Goal: Transaction & Acquisition: Purchase product/service

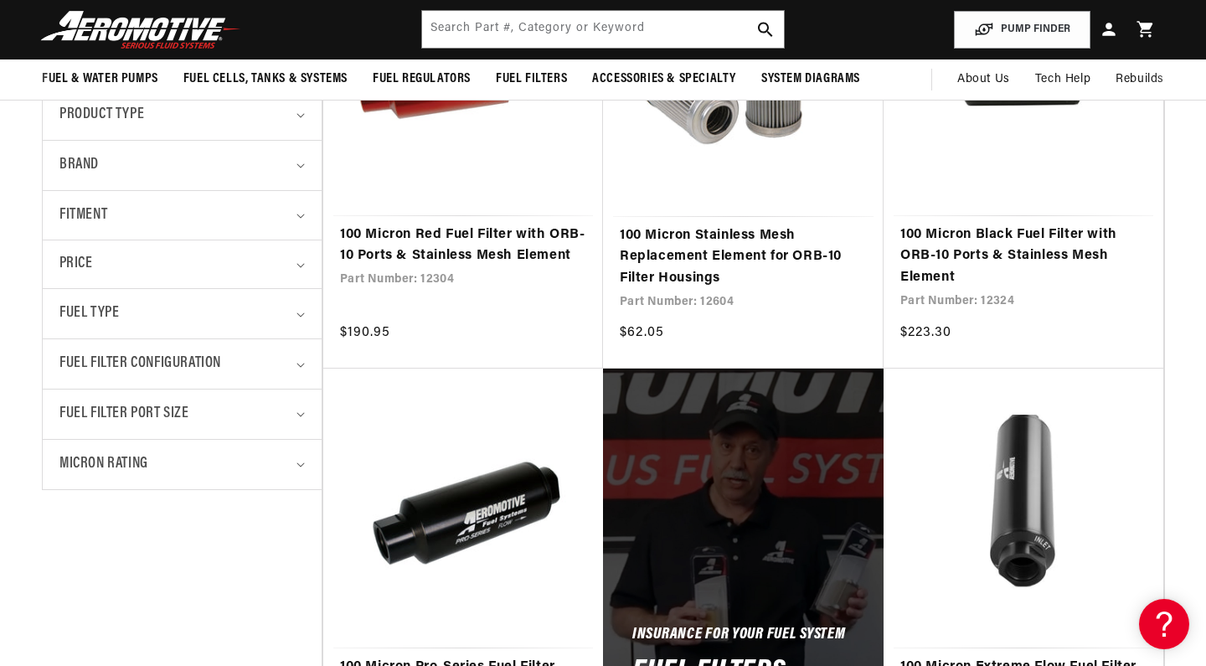
scroll to position [434, 0]
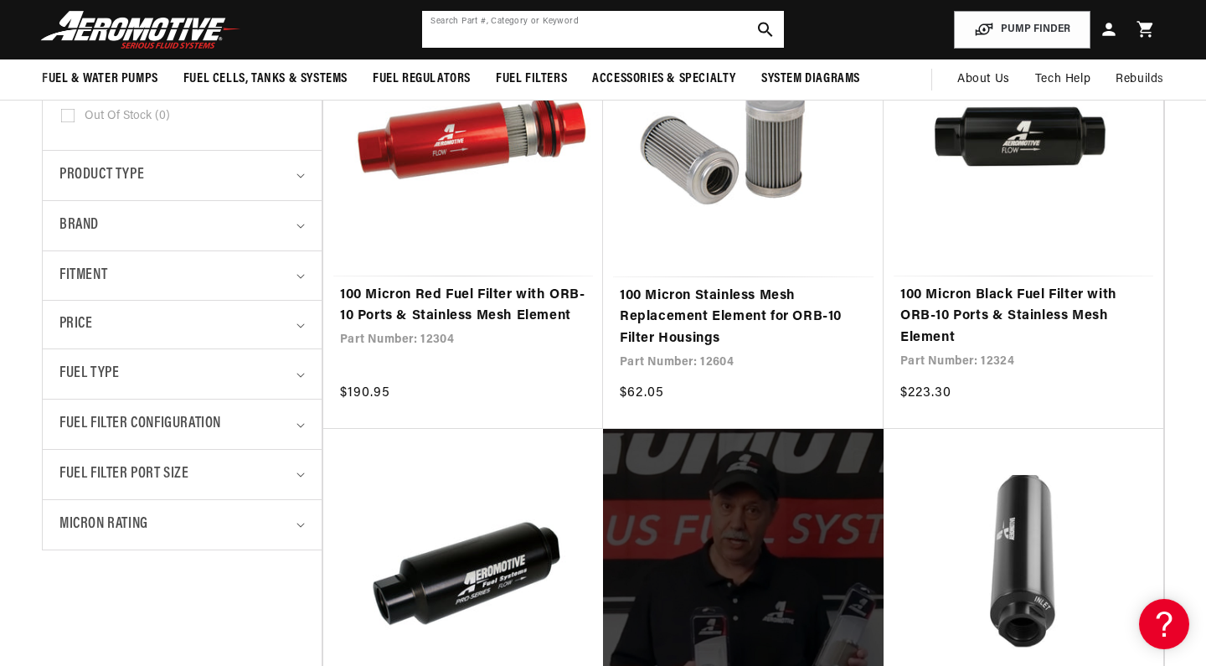
click at [639, 31] on input "text" at bounding box center [602, 29] width 361 height 37
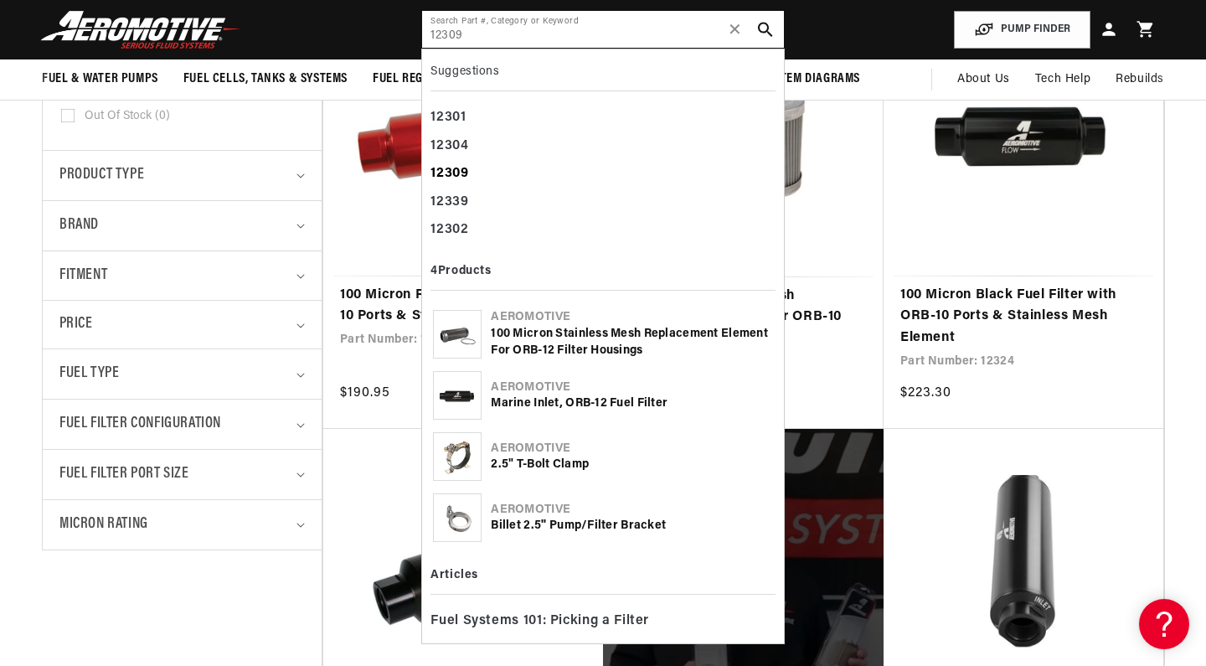
type input "12309"
click at [468, 177] on b "12309" at bounding box center [450, 173] width 38 height 13
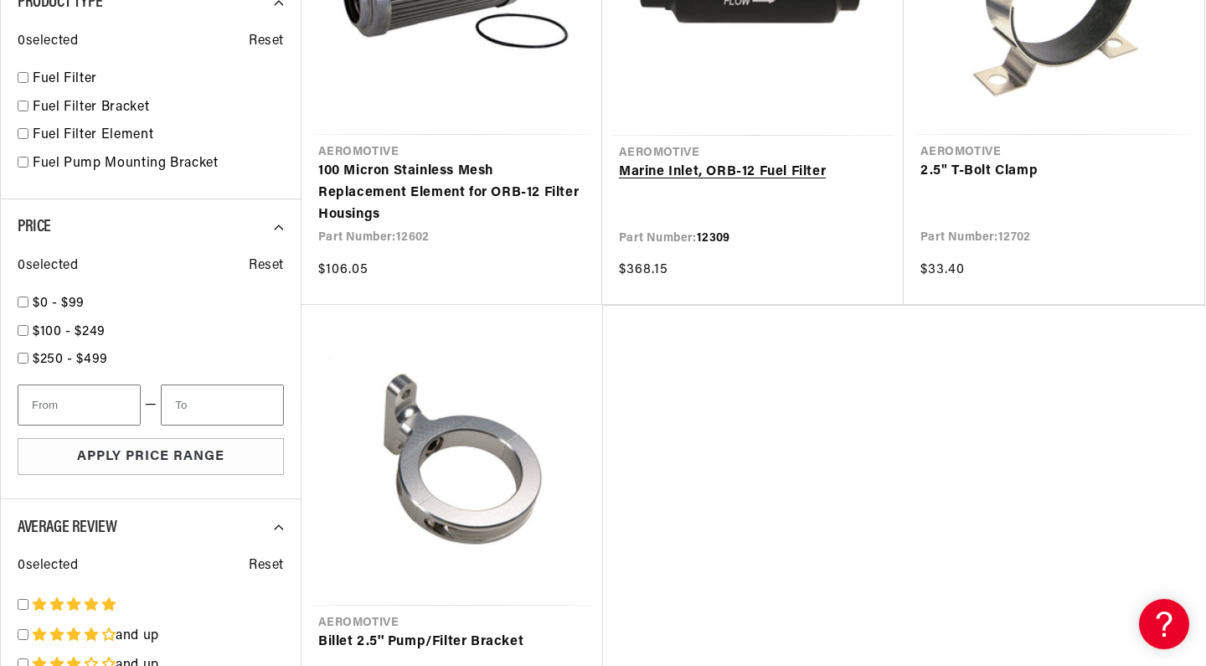
scroll to position [474, 0]
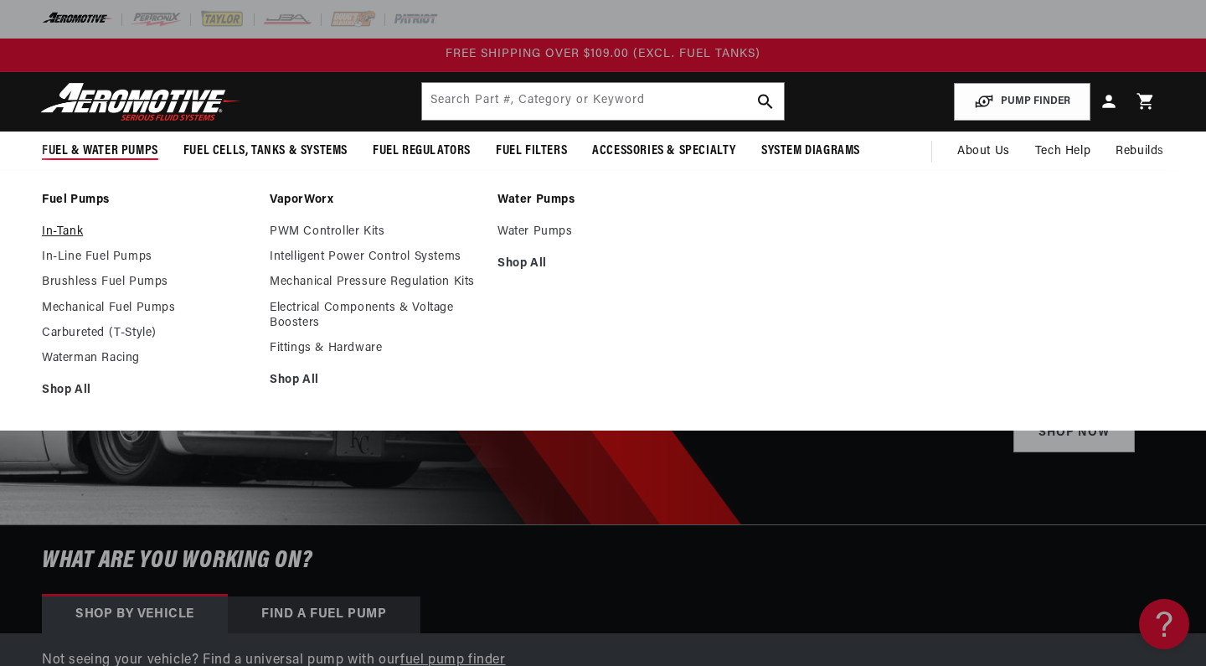
click at [72, 236] on link "In-Tank" at bounding box center [147, 232] width 211 height 15
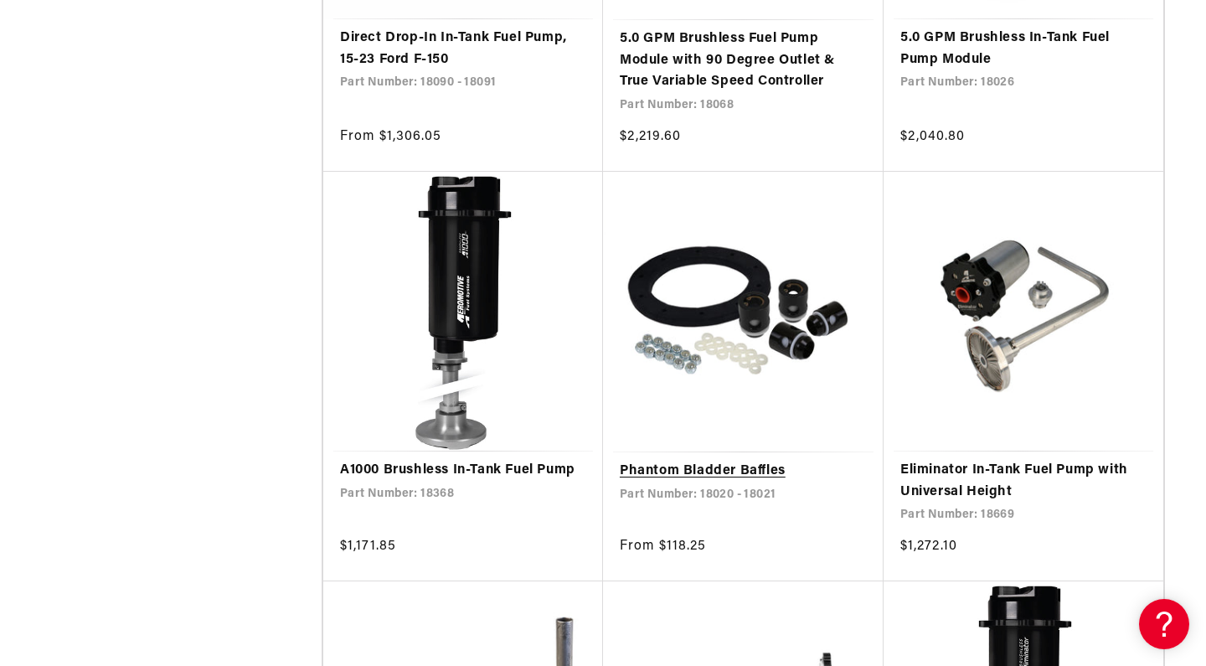
scroll to position [6202, 0]
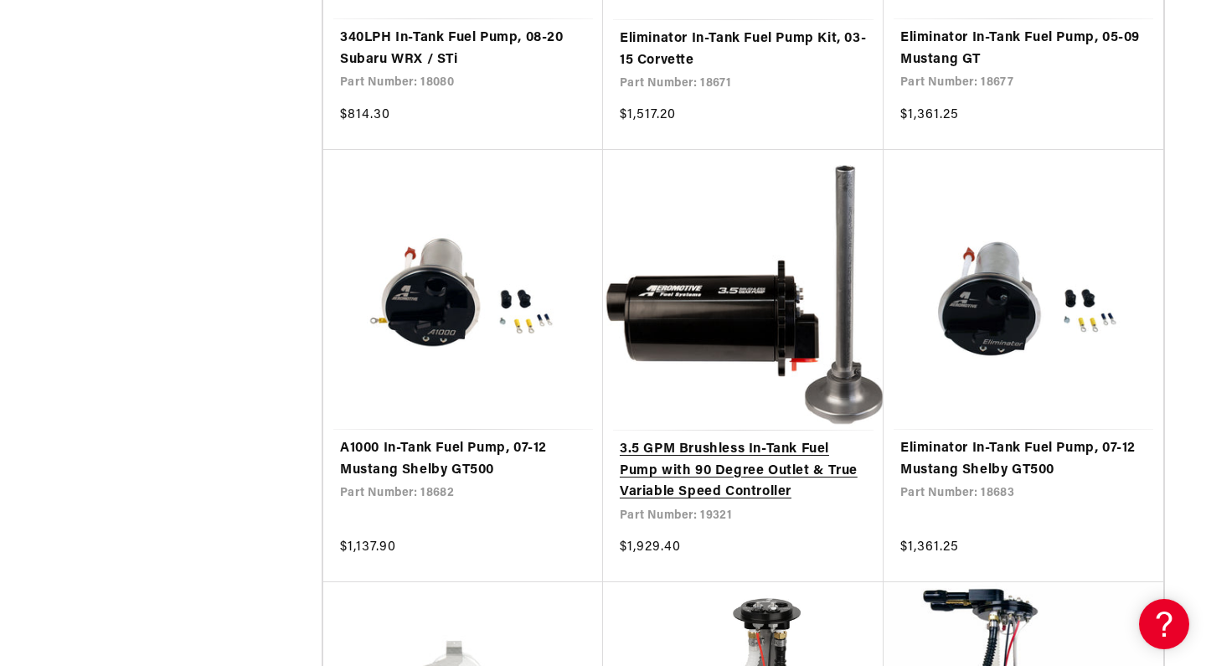
scroll to position [9178, 0]
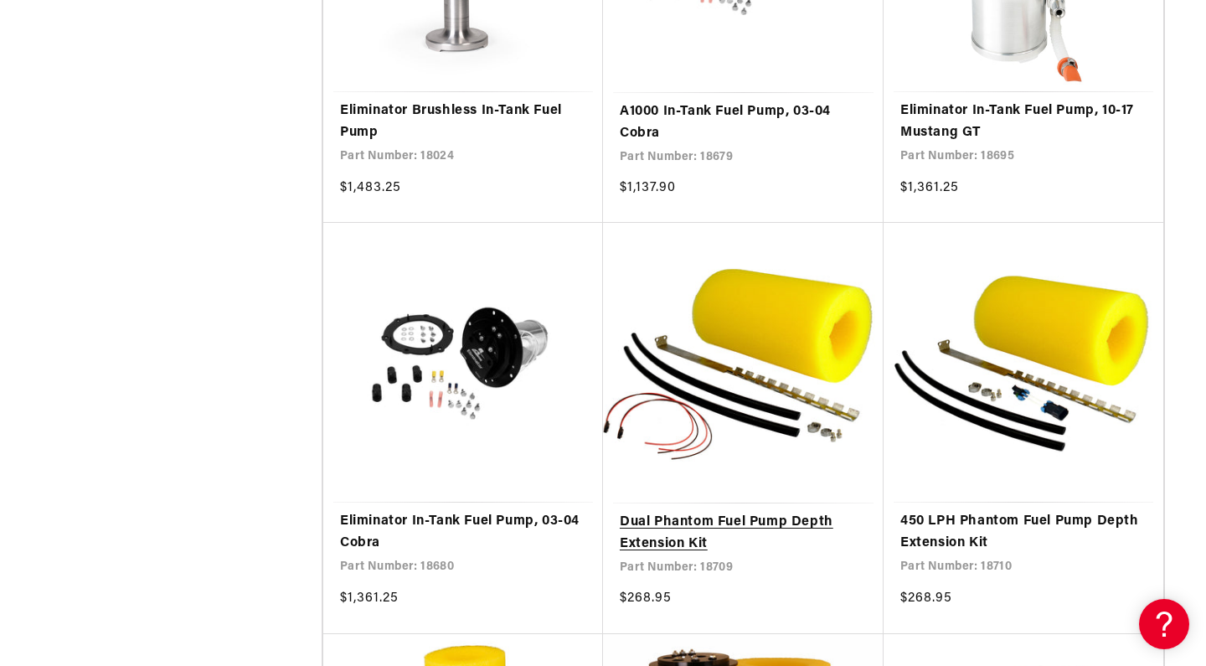
scroll to position [12065, 0]
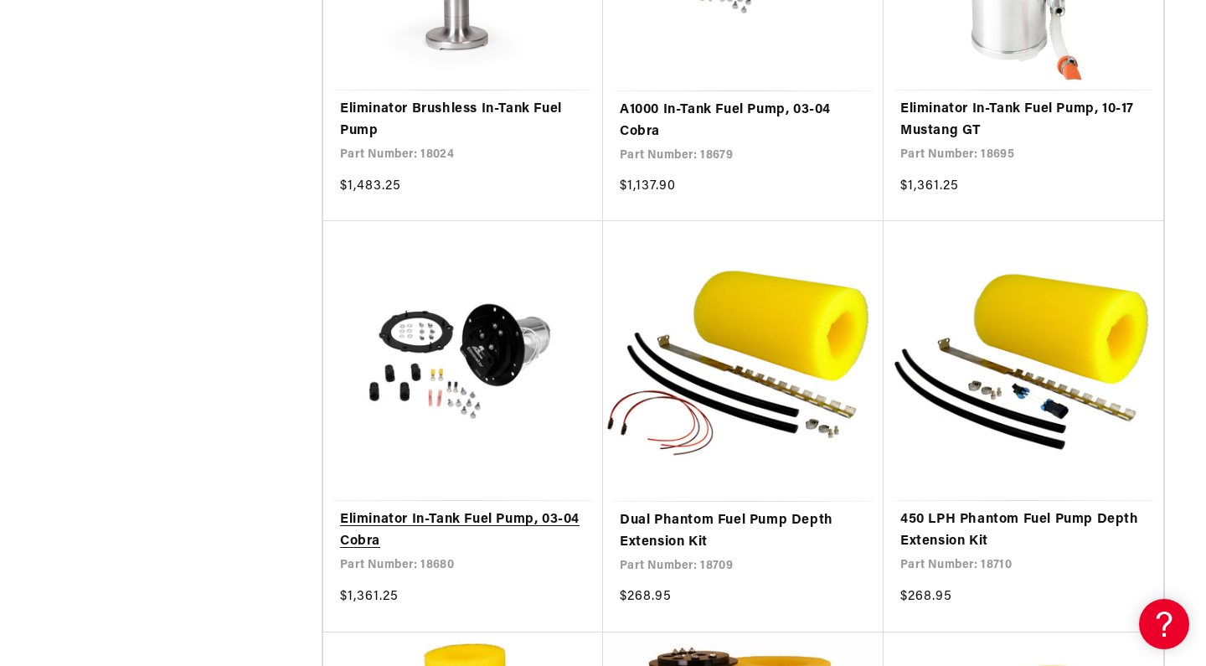
click at [454, 509] on link "Eliminator In-Tank Fuel Pump, 03-04 Cobra" at bounding box center [463, 530] width 246 height 43
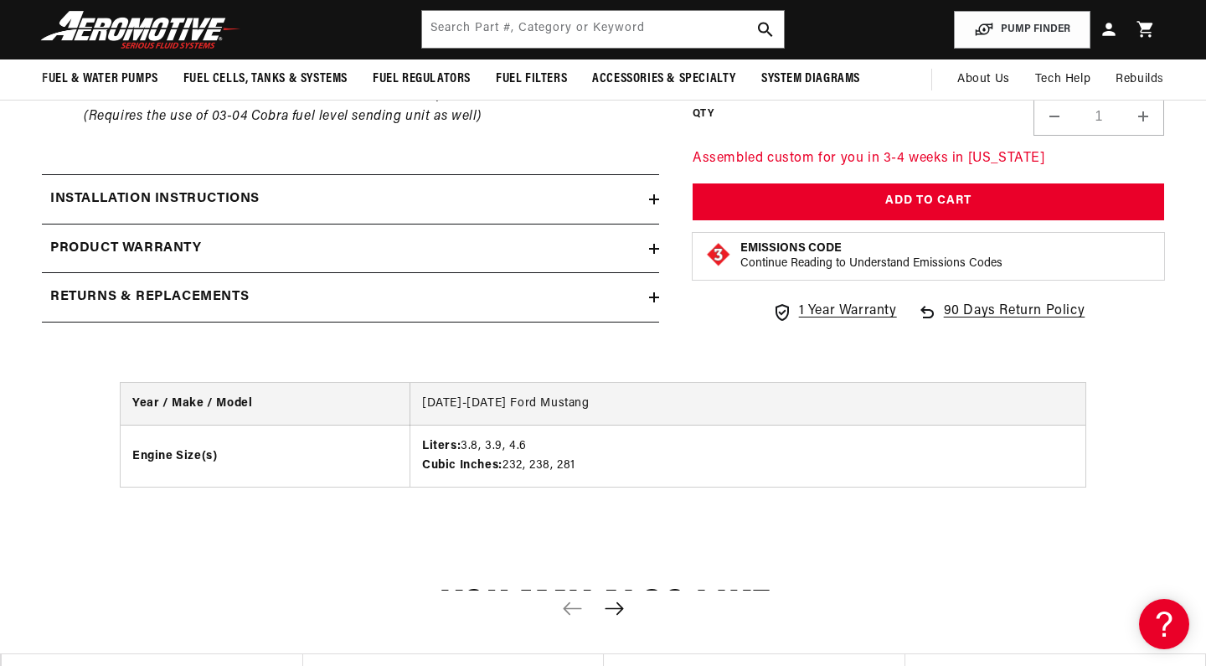
scroll to position [1669, 0]
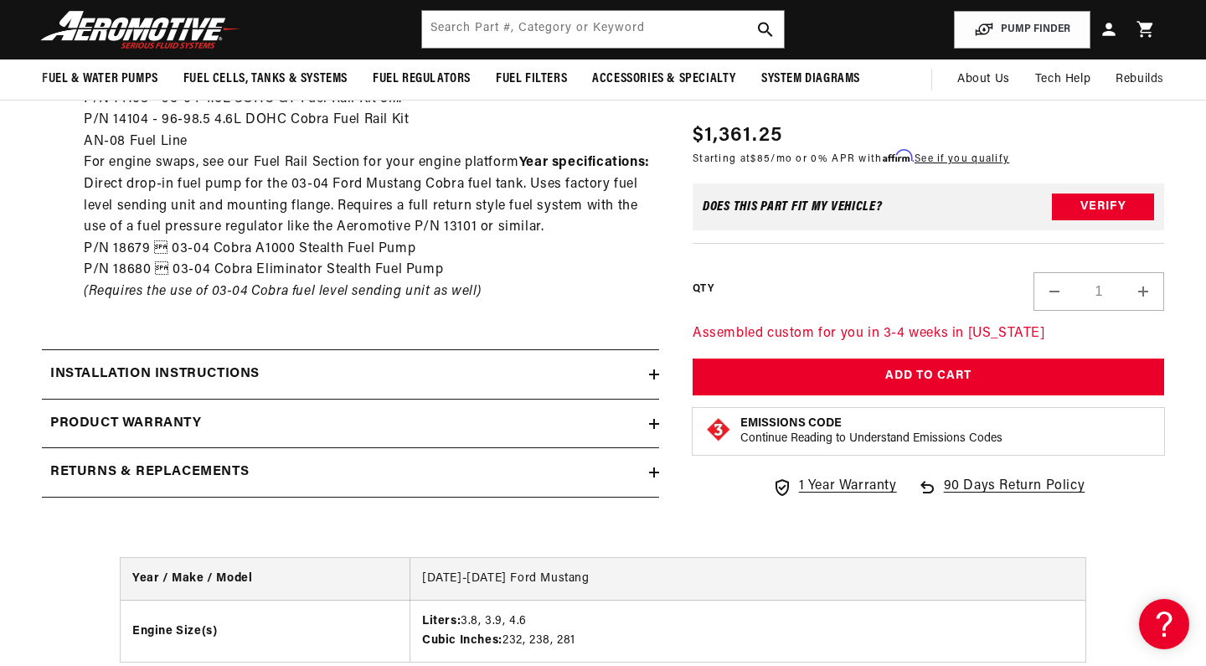
click at [652, 369] on icon at bounding box center [654, 374] width 10 height 10
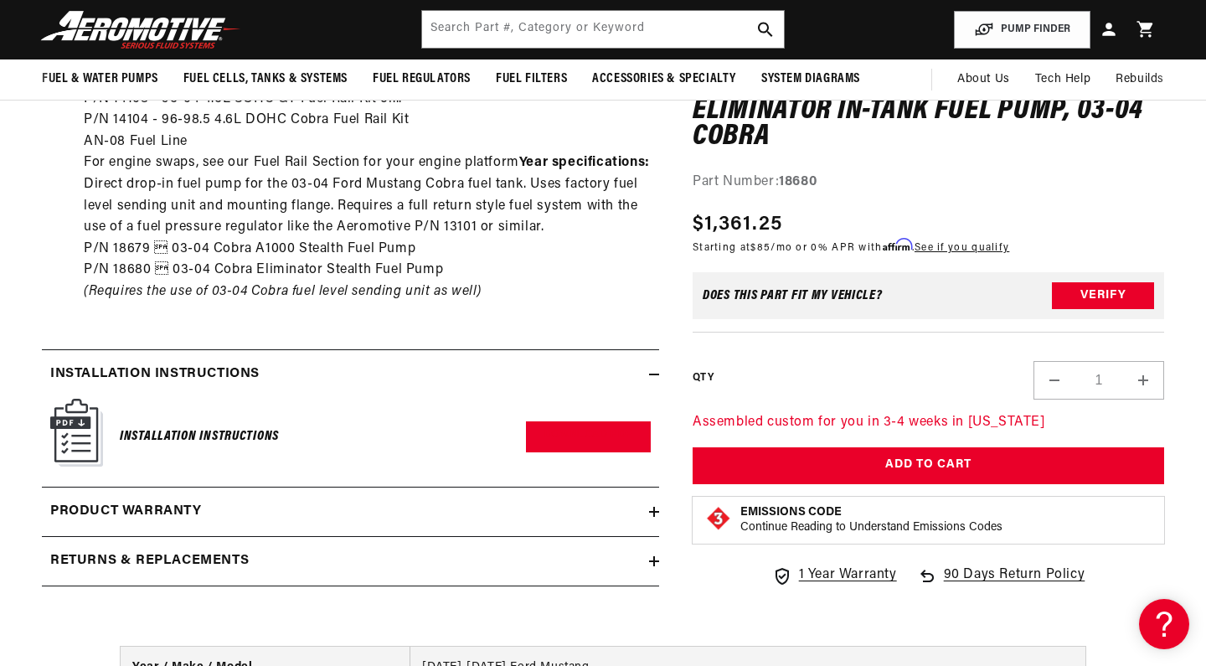
click at [652, 507] on icon at bounding box center [654, 512] width 10 height 10
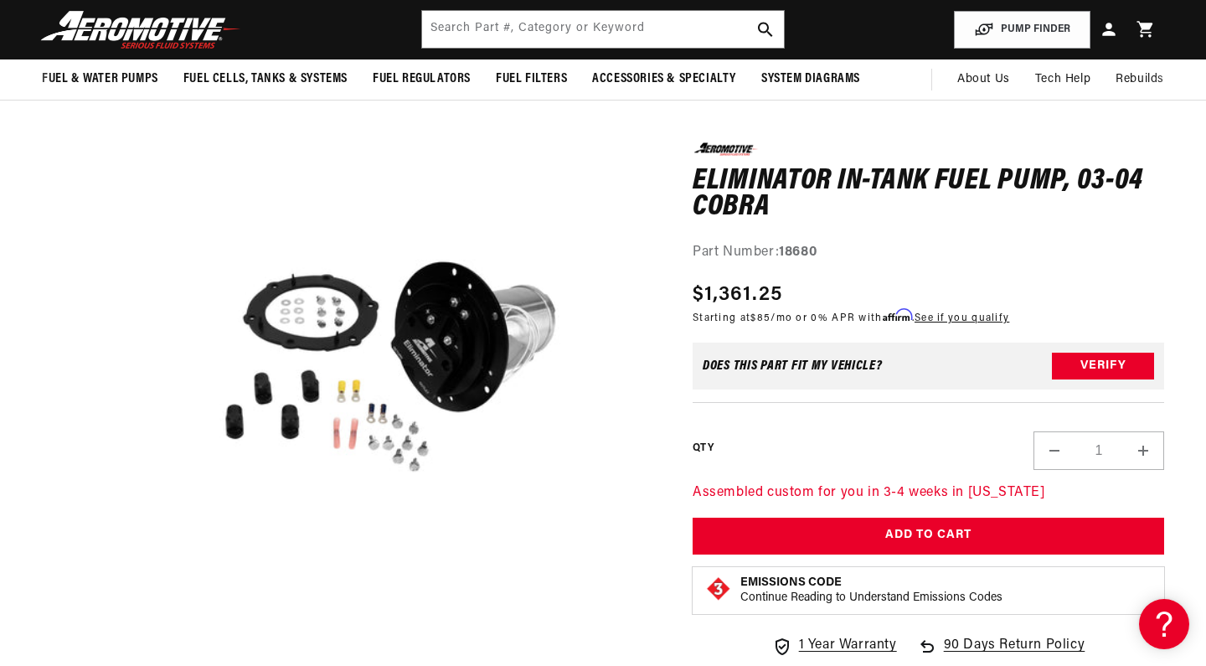
scroll to position [127, 0]
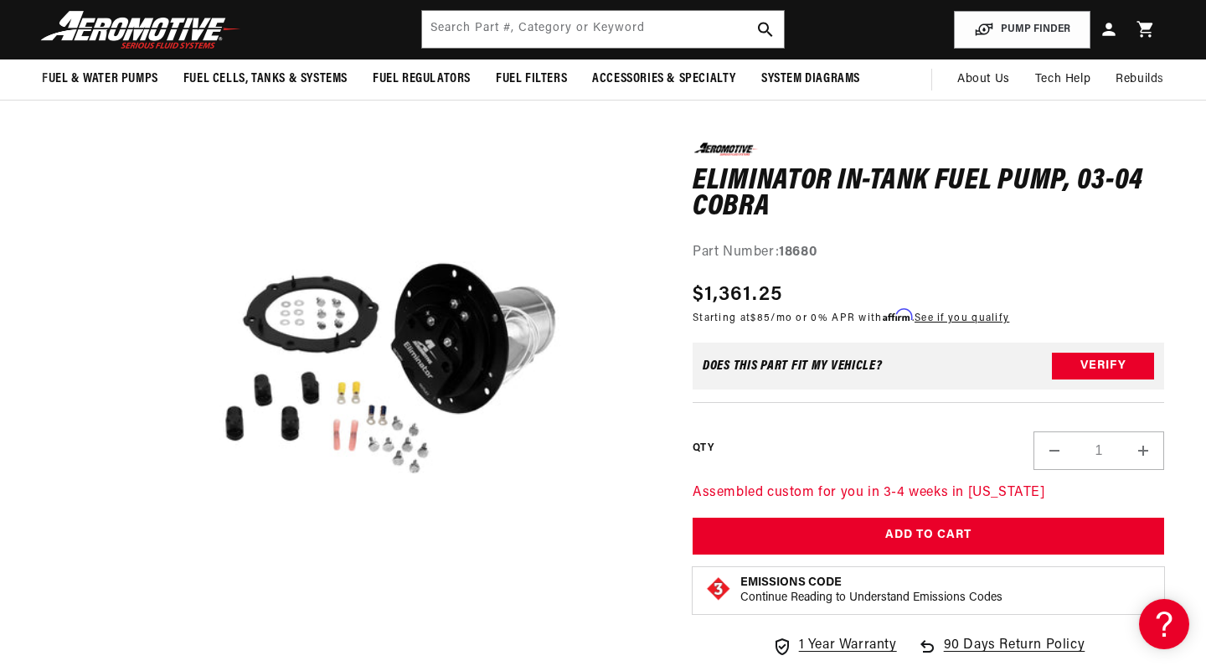
click at [751, 178] on h1 "Eliminator In-Tank Fuel Pump, 03-04 Cobra" at bounding box center [929, 194] width 472 height 53
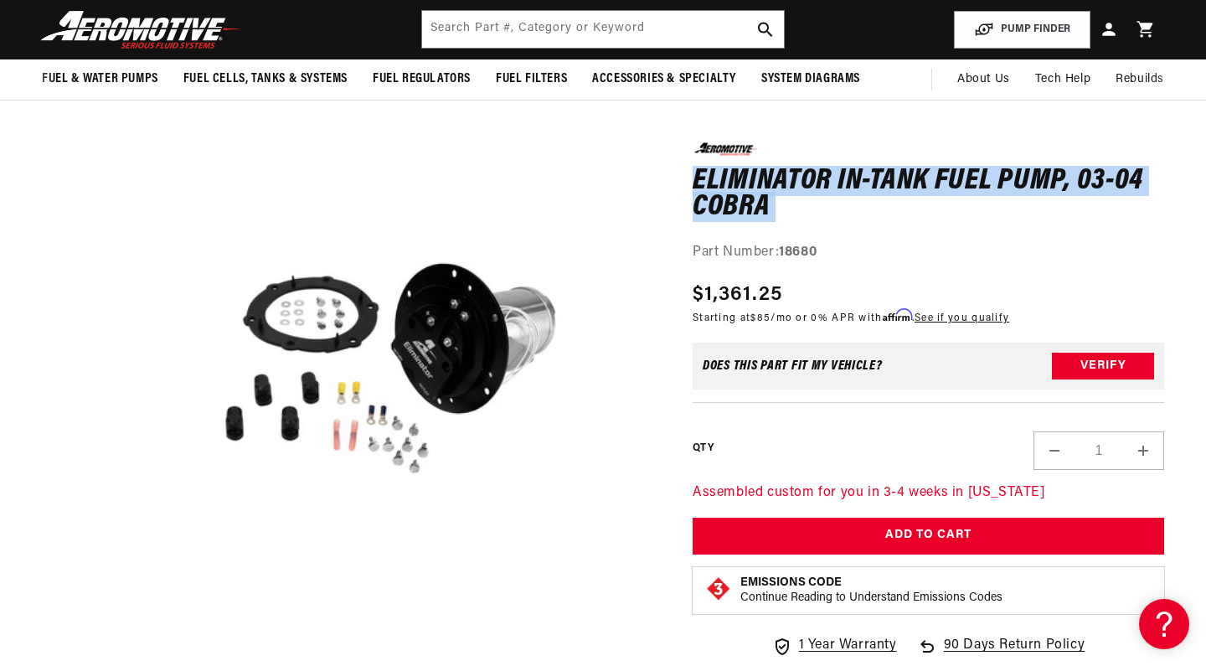
click at [751, 178] on h1 "Eliminator In-Tank Fuel Pump, 03-04 Cobra" at bounding box center [929, 194] width 472 height 53
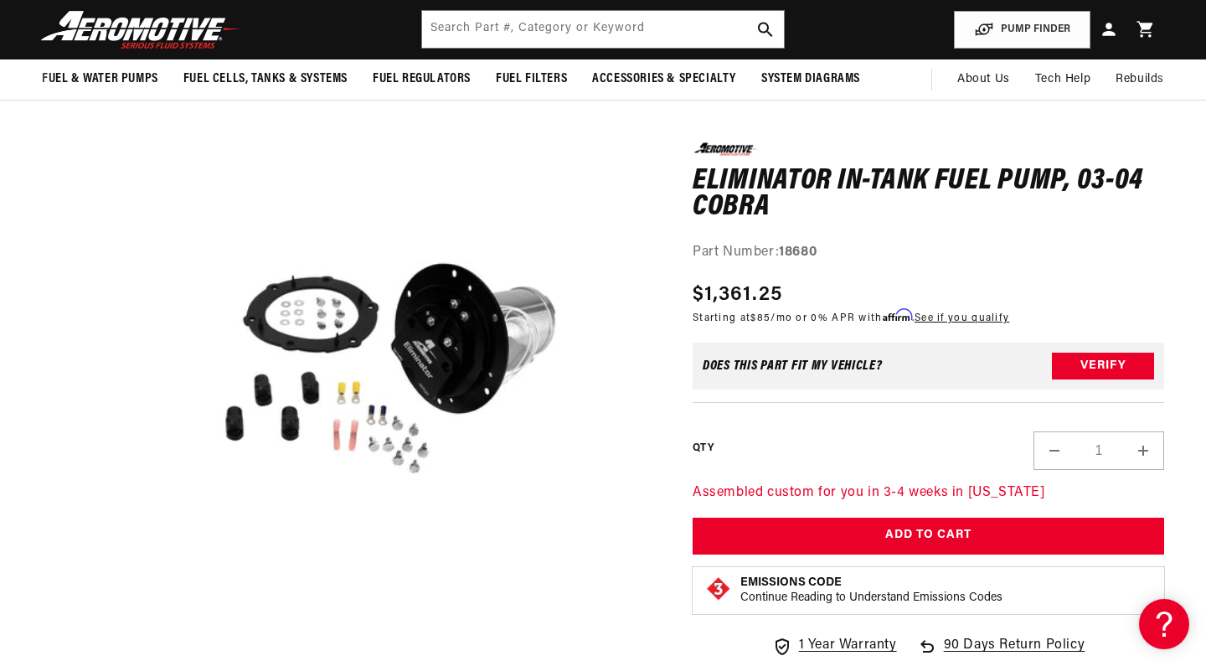
click at [803, 250] on strong "18680" at bounding box center [798, 251] width 38 height 13
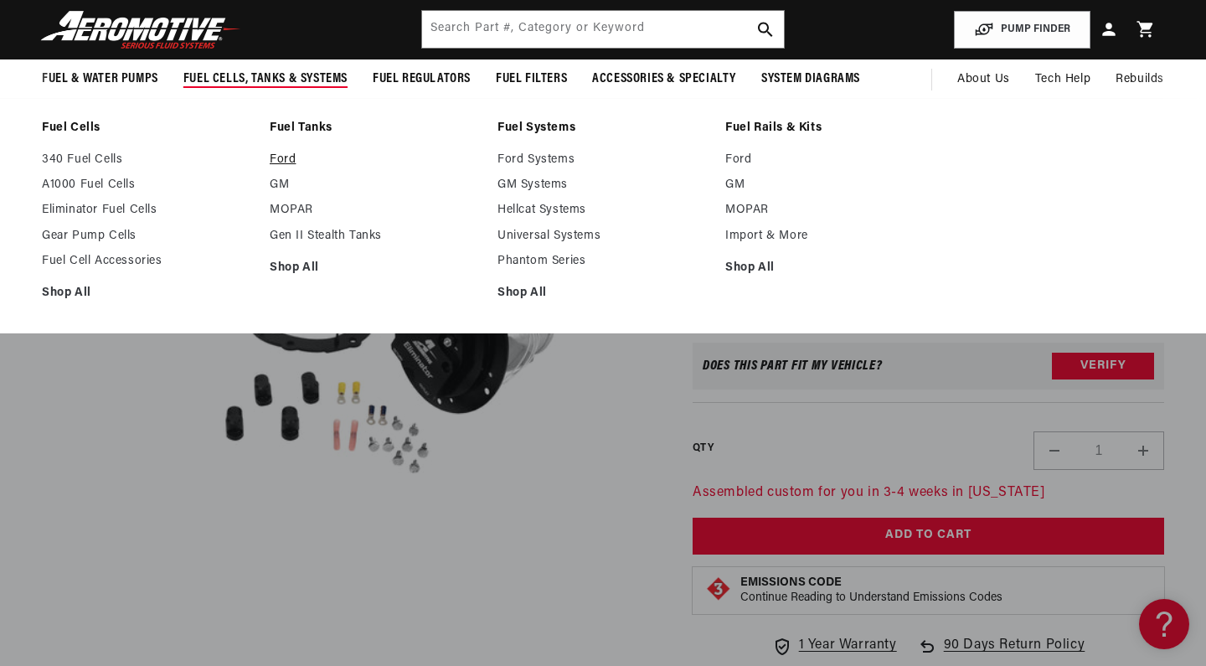
click at [284, 159] on link "Ford" at bounding box center [375, 159] width 211 height 15
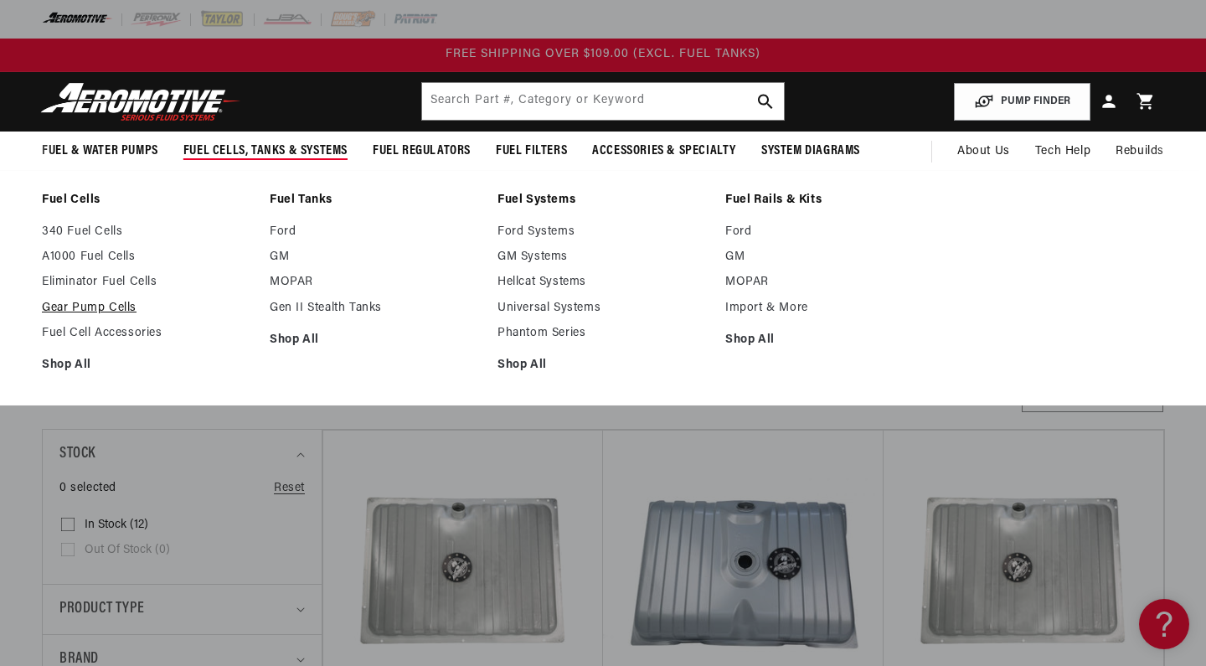
click at [124, 303] on link "Gear Pump Cells" at bounding box center [147, 308] width 211 height 15
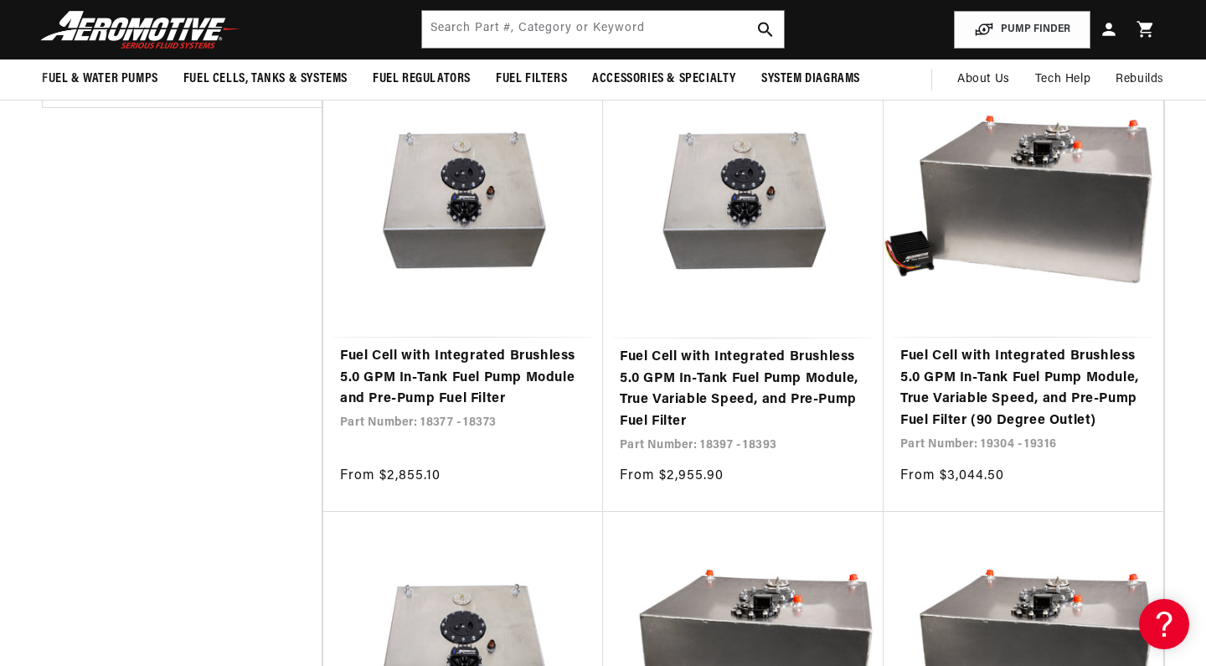
scroll to position [789, 0]
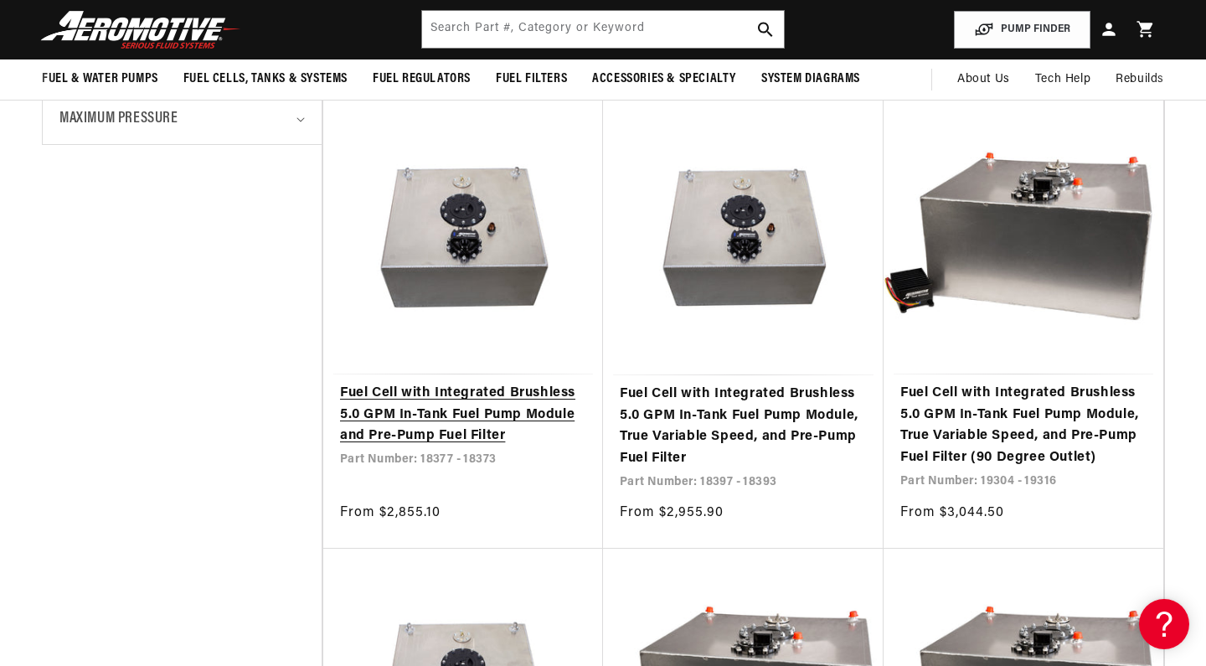
click at [503, 406] on link "Fuel Cell with Integrated Brushless 5.0 GPM In-Tank Fuel Pump Module and Pre-Pu…" at bounding box center [463, 415] width 246 height 65
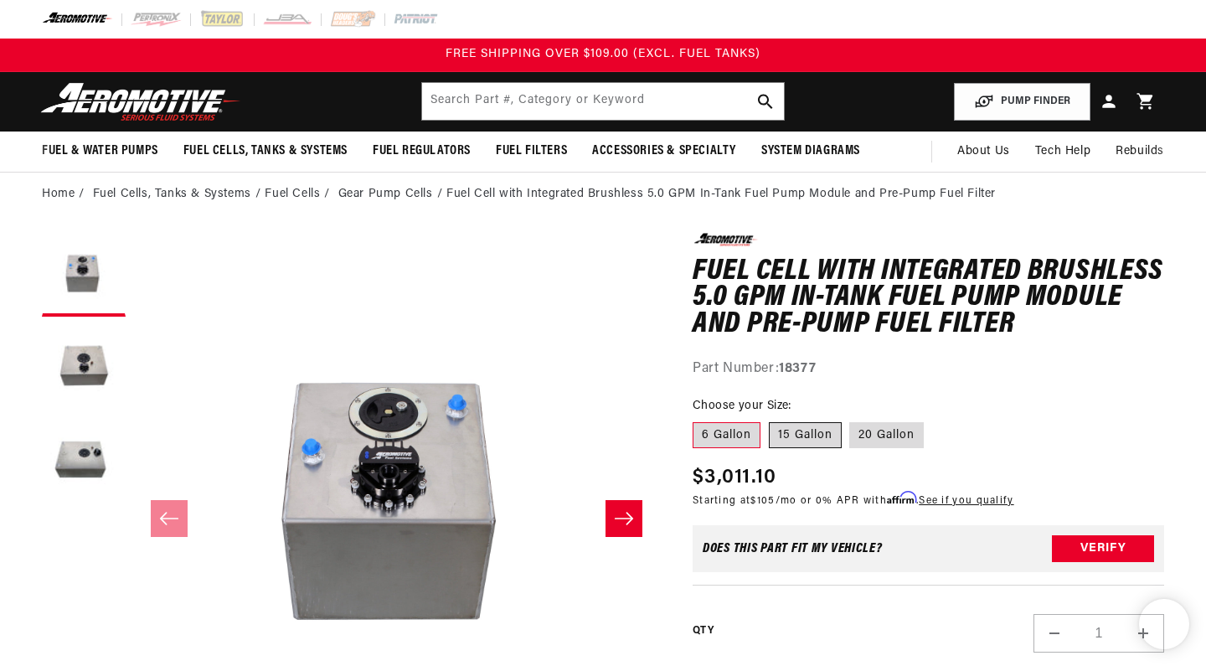
click at [796, 437] on label "15 Gallon" at bounding box center [805, 435] width 73 height 27
click at [770, 420] on input "15 Gallon" at bounding box center [769, 419] width 1 height 1
radio input "true"
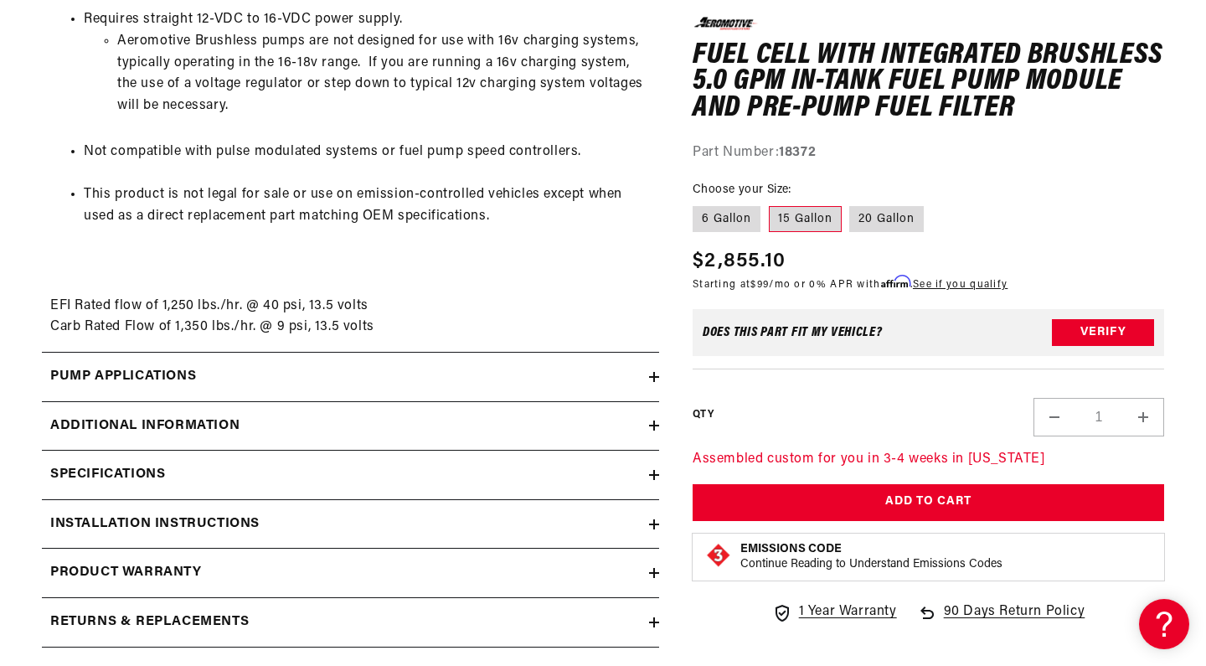
scroll to position [2316, 0]
